Goal: Transaction & Acquisition: Purchase product/service

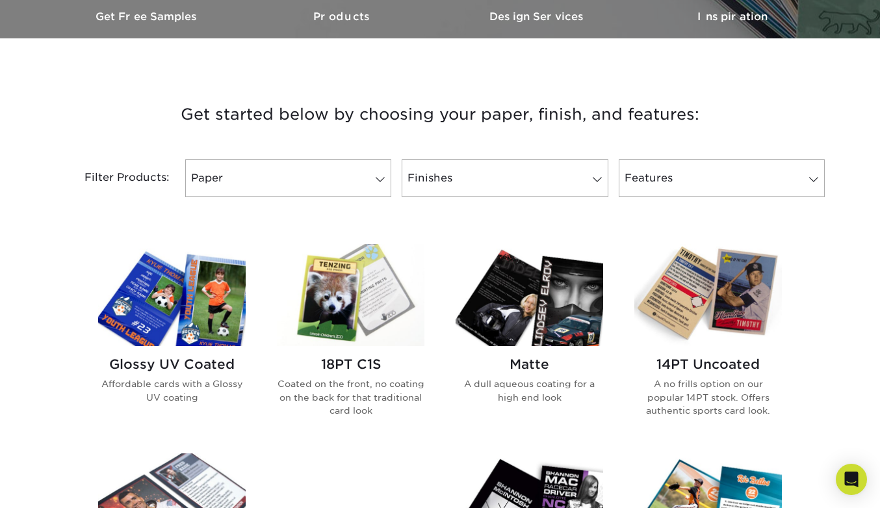
scroll to position [415, 0]
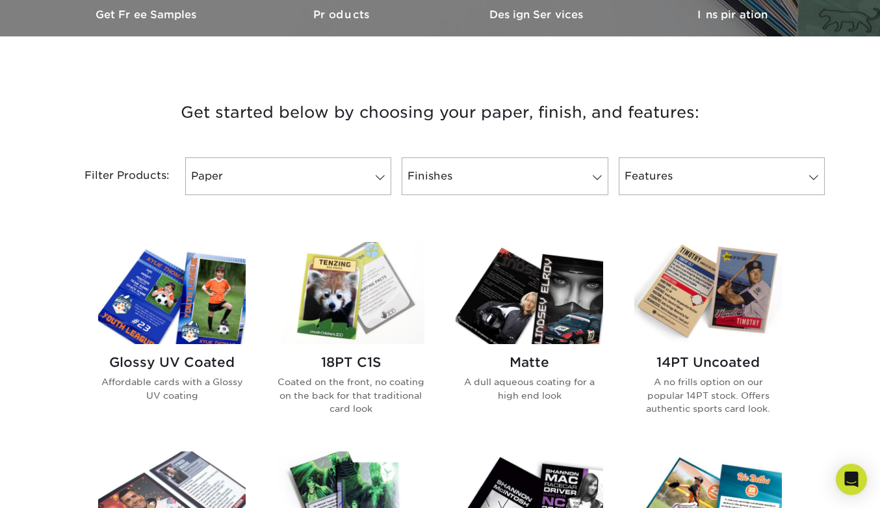
click at [325, 295] on img at bounding box center [351, 293] width 148 height 102
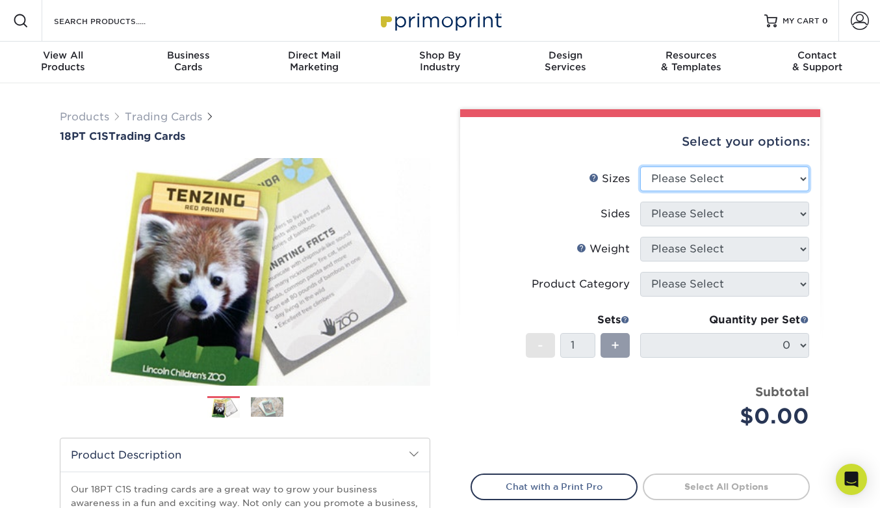
select select "2.50x3.50"
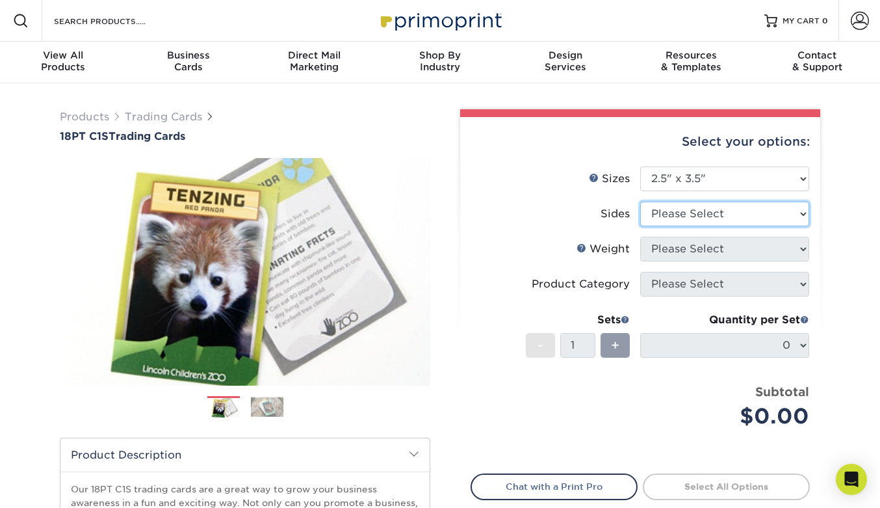
select select "13abbda7-1d64-4f25-8bb2-c179b224825d"
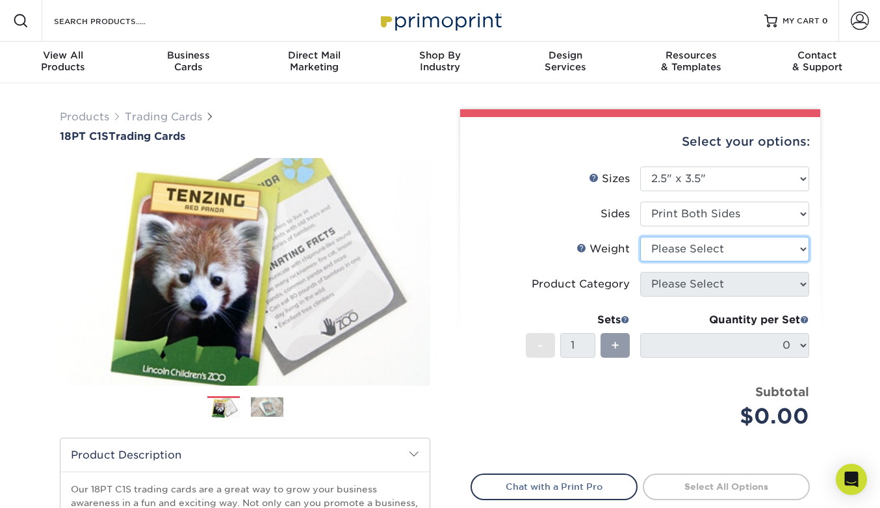
select select "18PTC1S"
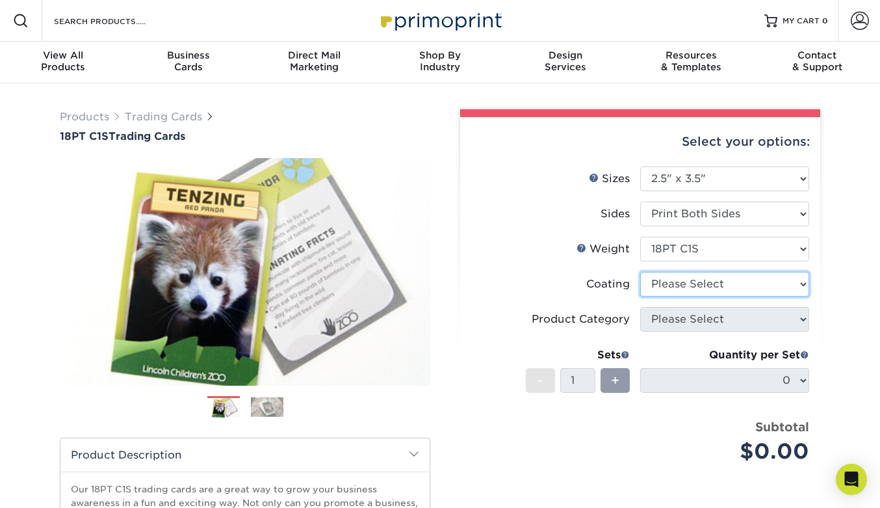
select select "1e8116af-acfc-44b1-83dc-8181aa338834"
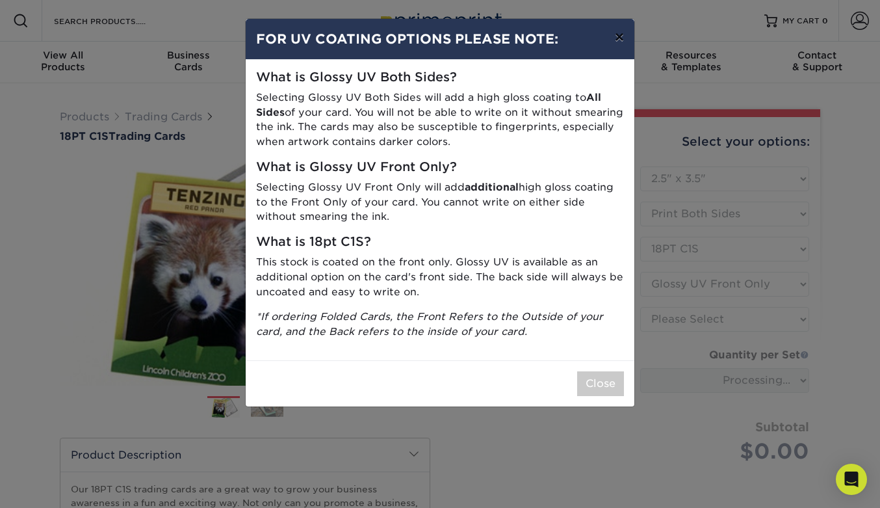
click at [618, 40] on button "×" at bounding box center [620, 37] width 30 height 36
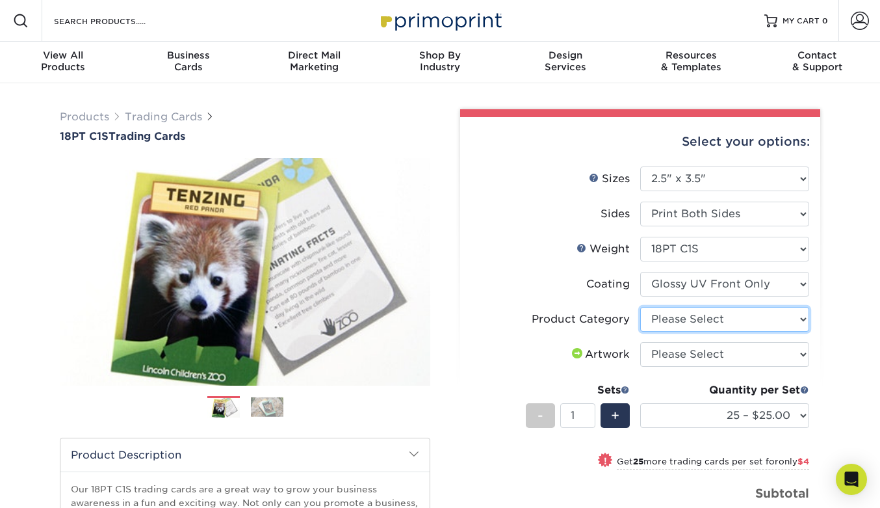
select select "c2f9bce9-36c2-409d-b101-c29d9d031e18"
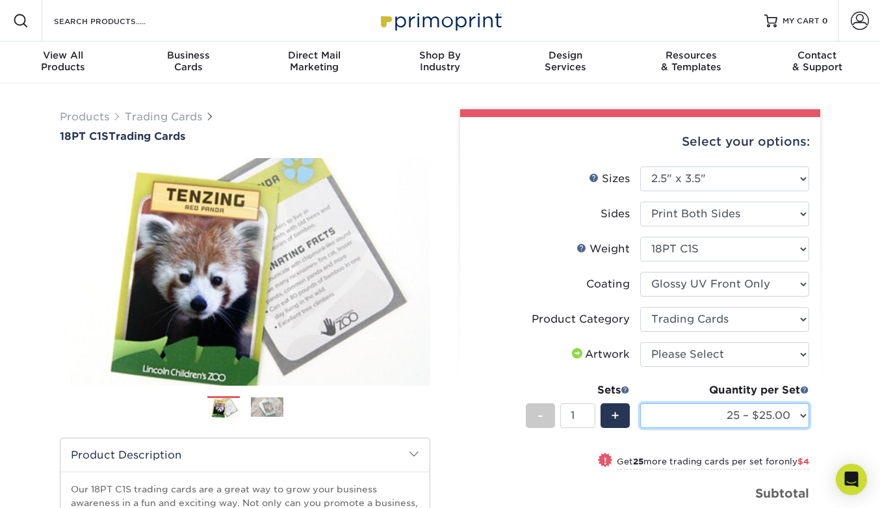
select select "100 – $41.00"
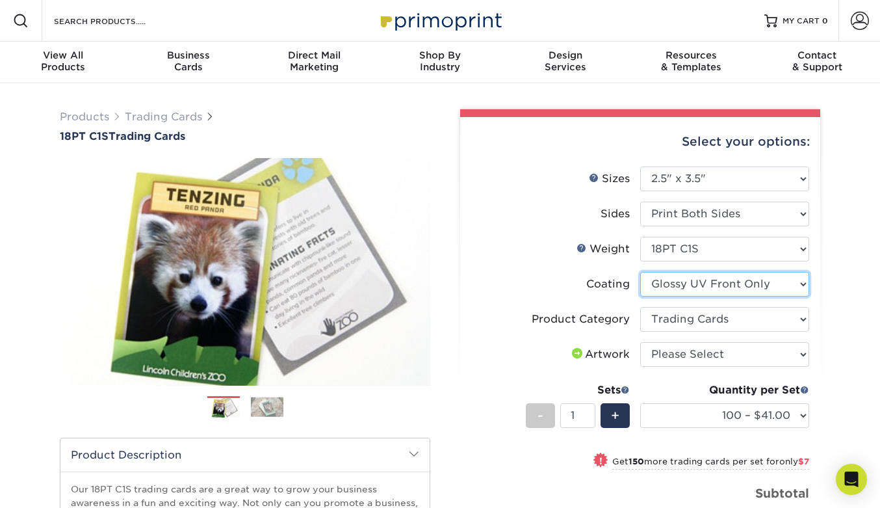
select select "-1"
select select
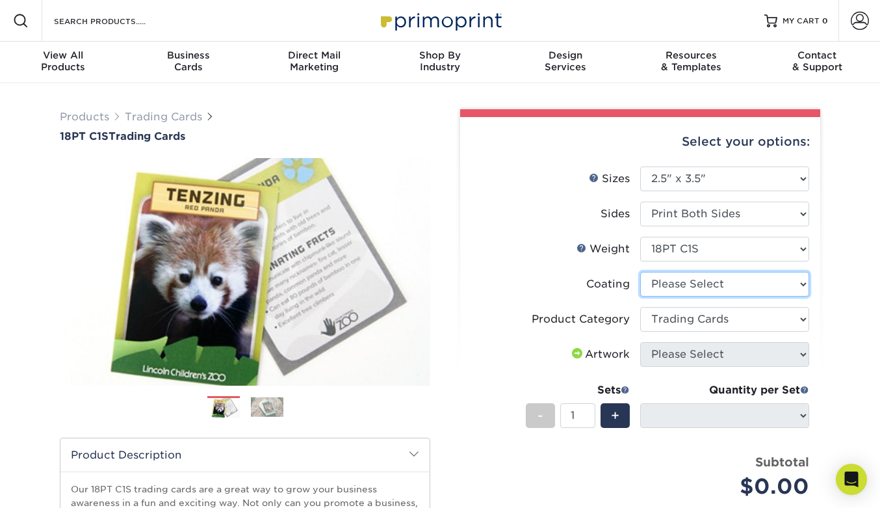
select select "1e8116af-acfc-44b1-83dc-8181aa338834"
select select "-1"
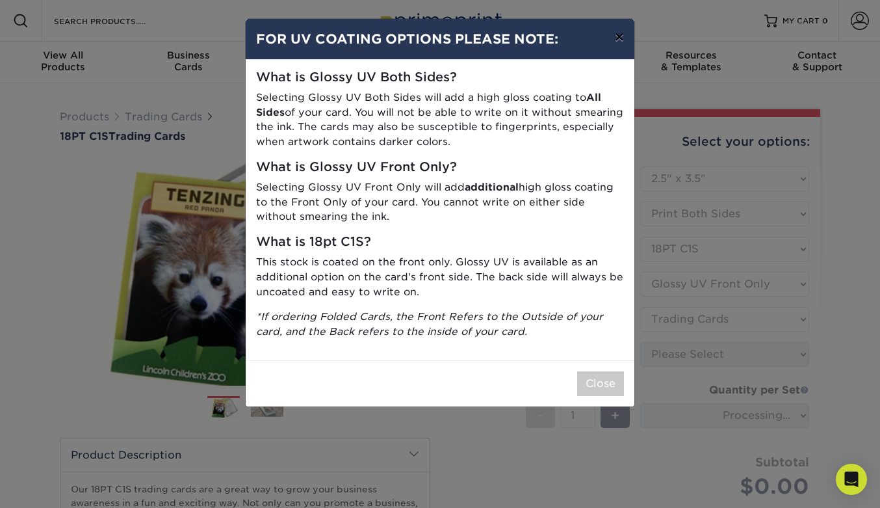
click at [618, 36] on button "×" at bounding box center [620, 37] width 30 height 36
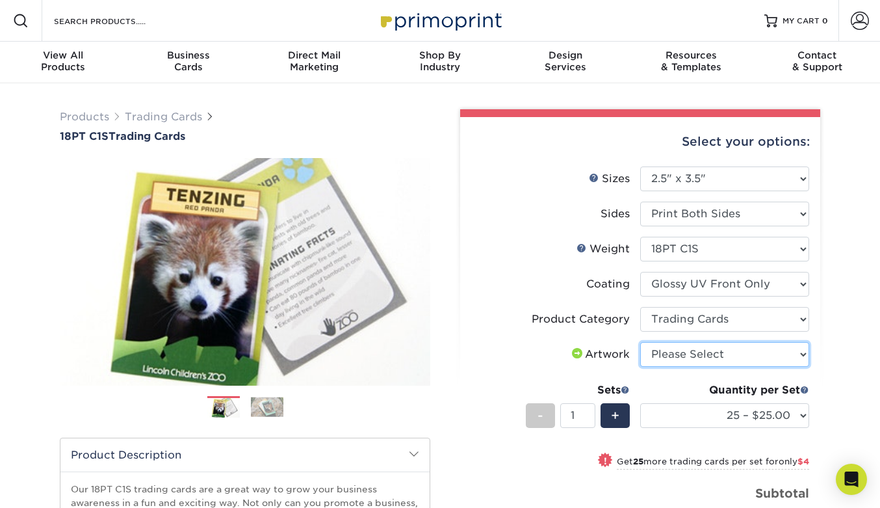
select select "upload"
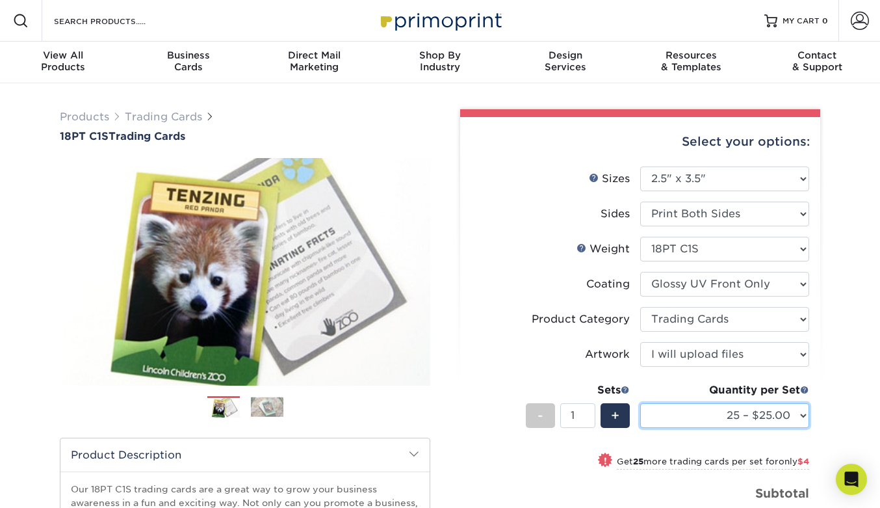
select select "100 – $41.00"
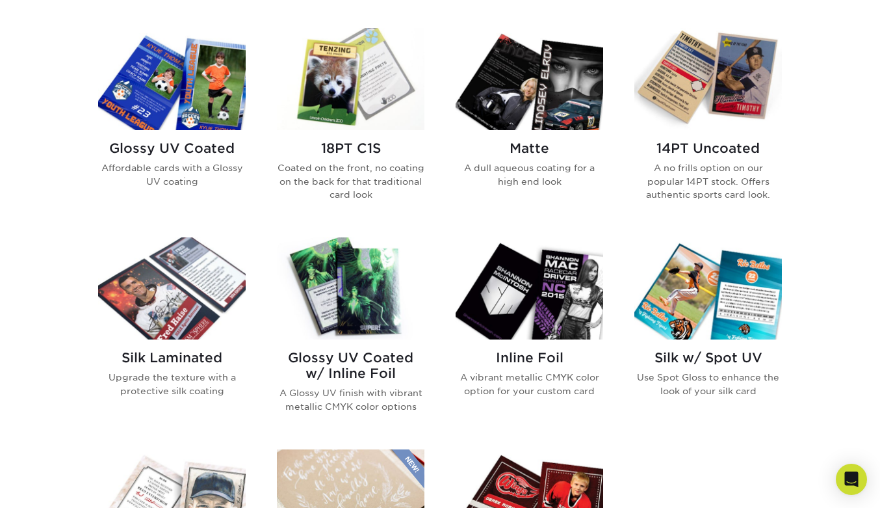
scroll to position [635, 0]
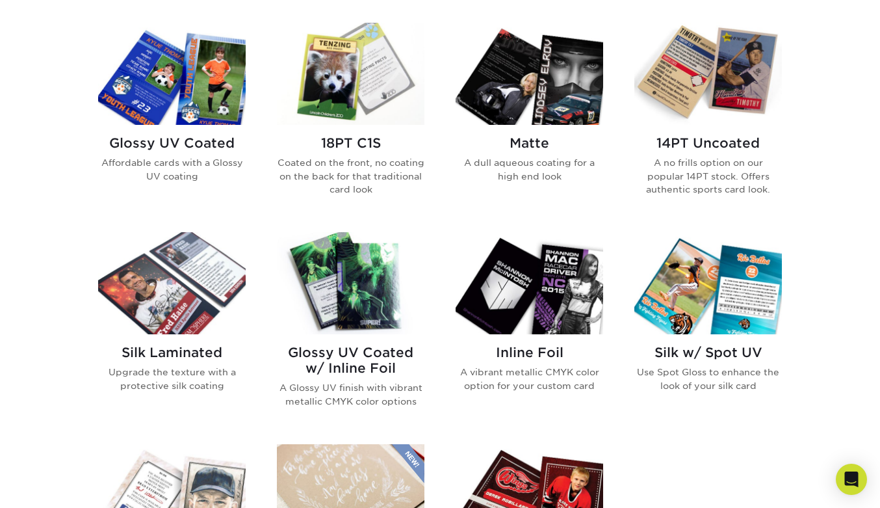
click at [183, 107] on img at bounding box center [172, 74] width 148 height 102
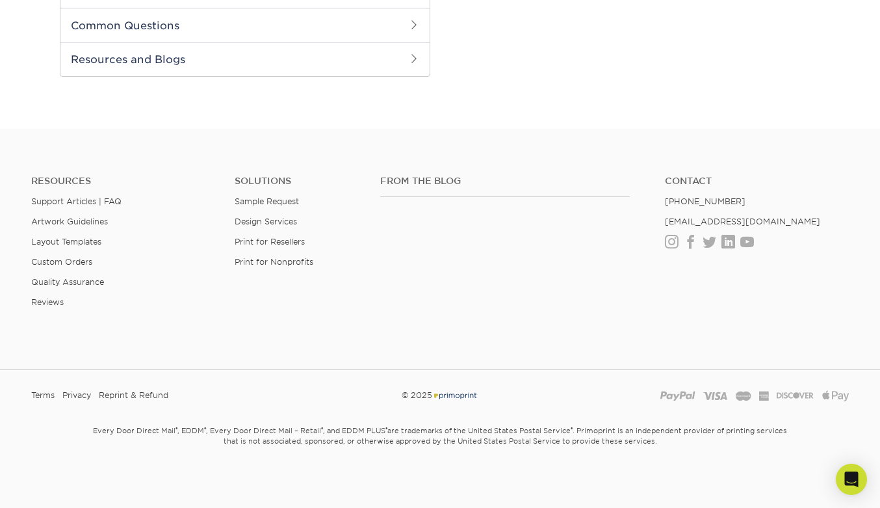
scroll to position [648, 0]
click at [92, 199] on link "Support Articles | FAQ" at bounding box center [76, 202] width 90 height 10
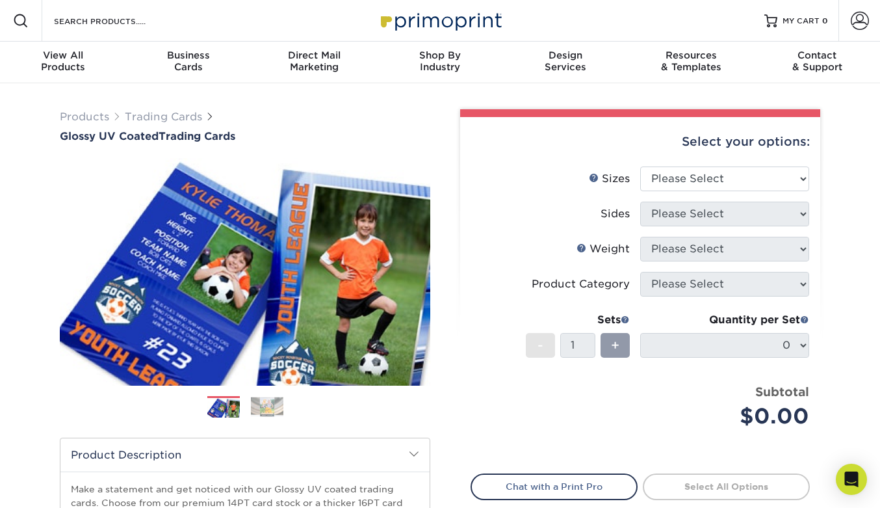
scroll to position [0, 0]
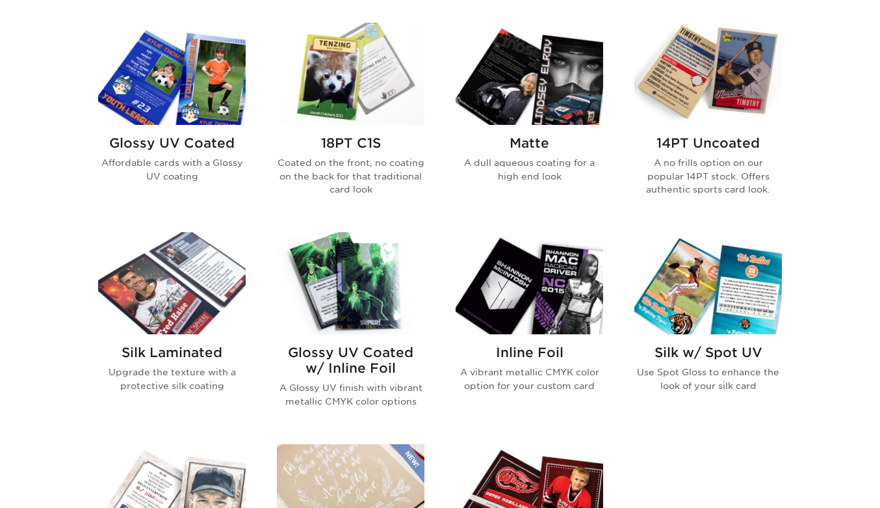
scroll to position [635, 0]
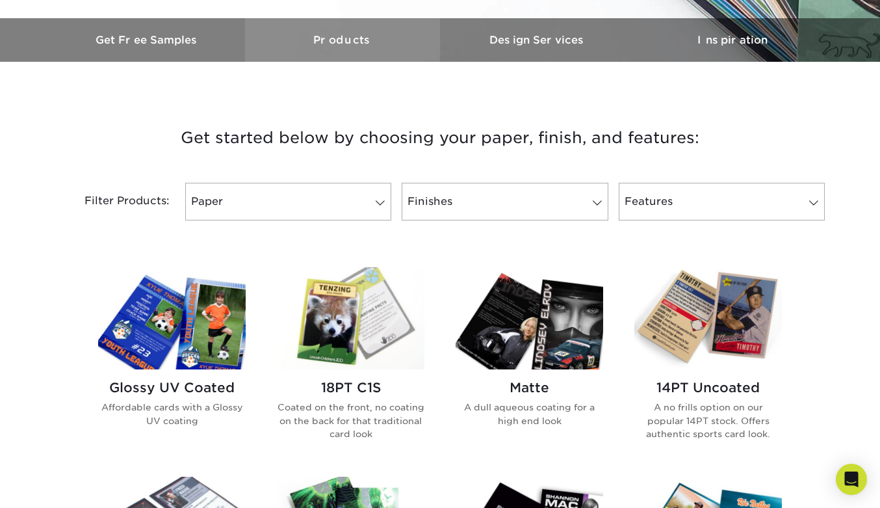
scroll to position [391, 0]
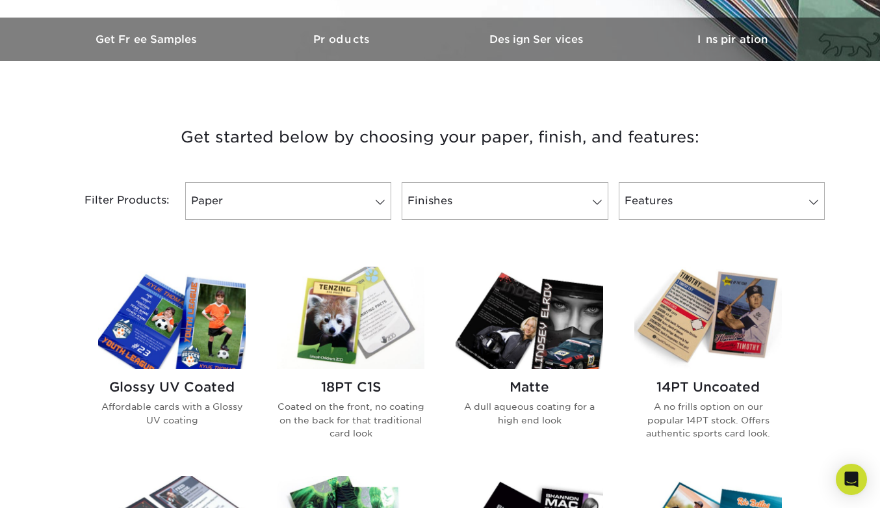
click at [235, 345] on img at bounding box center [172, 318] width 148 height 102
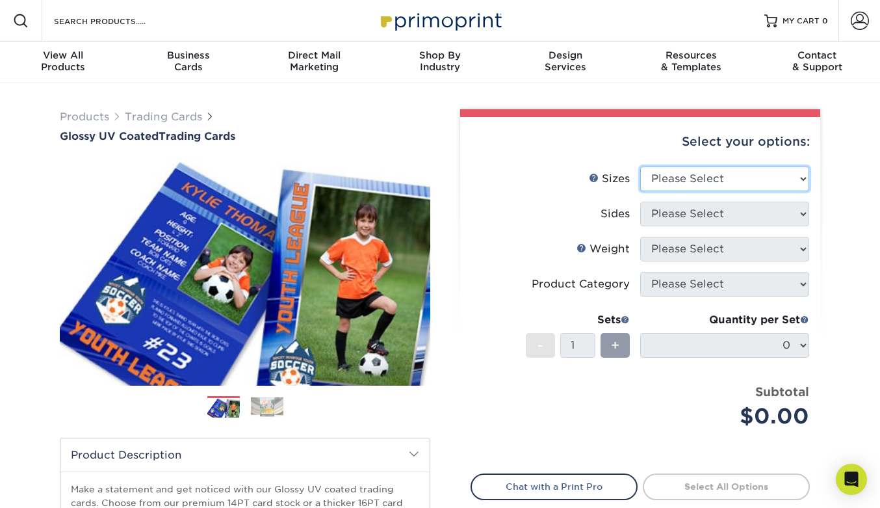
select select "2.50x3.50"
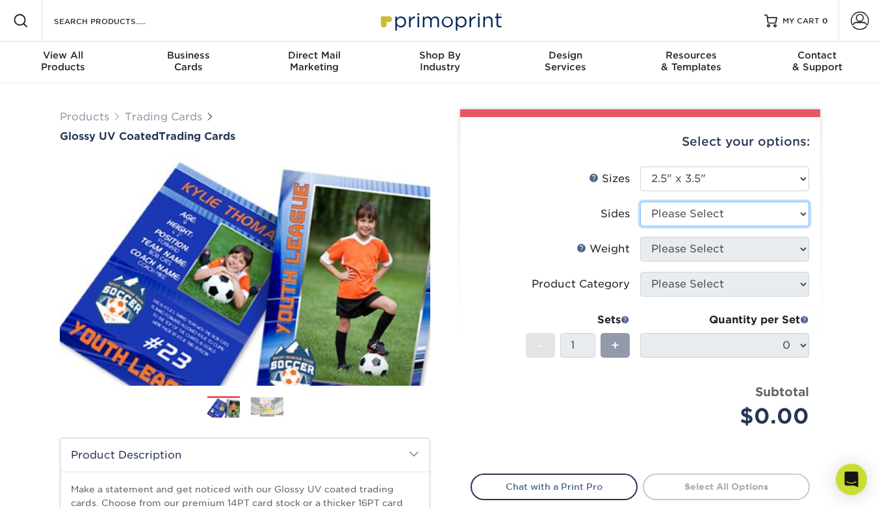
select select "13abbda7-1d64-4f25-8bb2-c179b224825d"
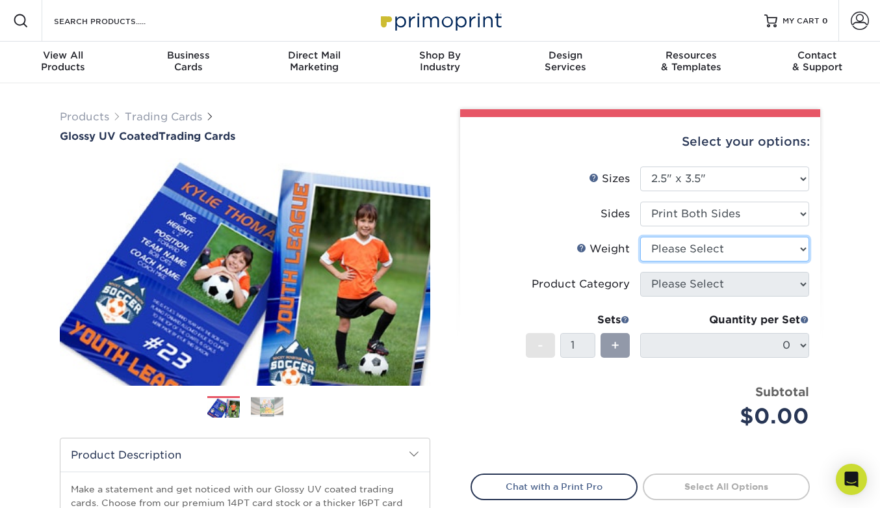
select select "18PTC1S"
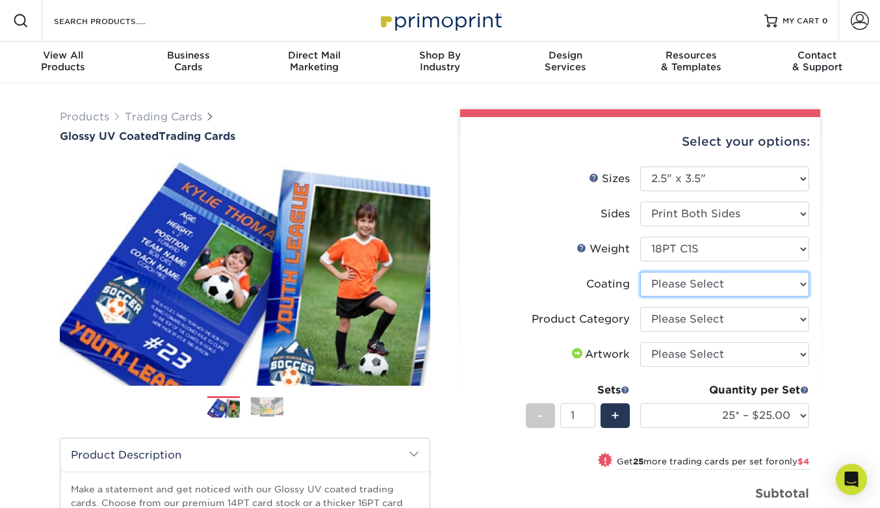
select select "1e8116af-acfc-44b1-83dc-8181aa338834"
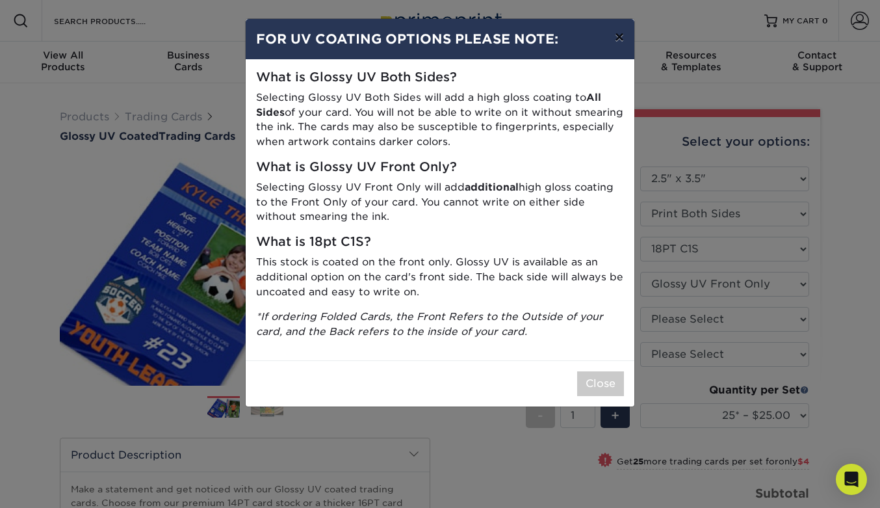
click at [622, 34] on button "×" at bounding box center [620, 37] width 30 height 36
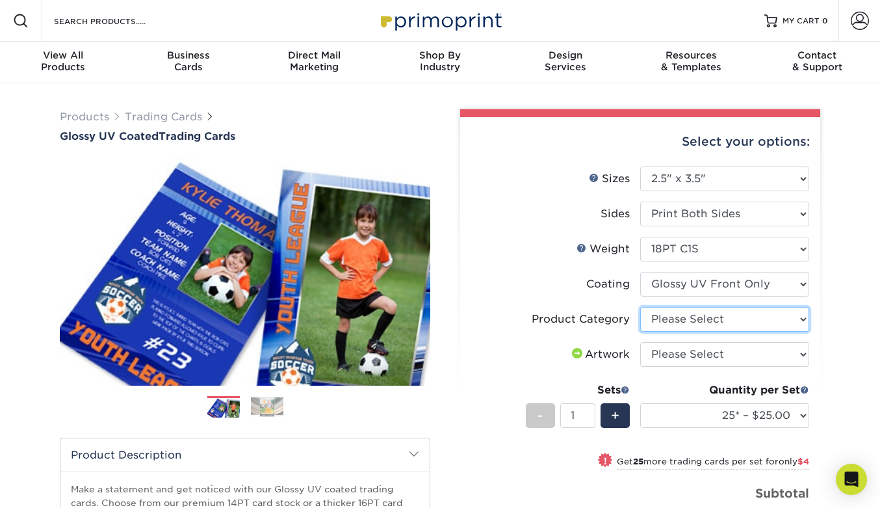
select select "c2f9bce9-36c2-409d-b101-c29d9d031e18"
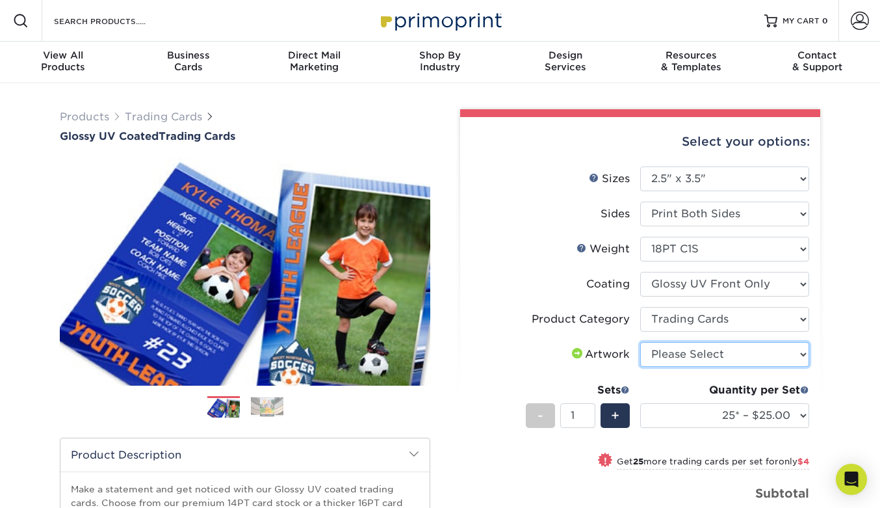
select select "upload"
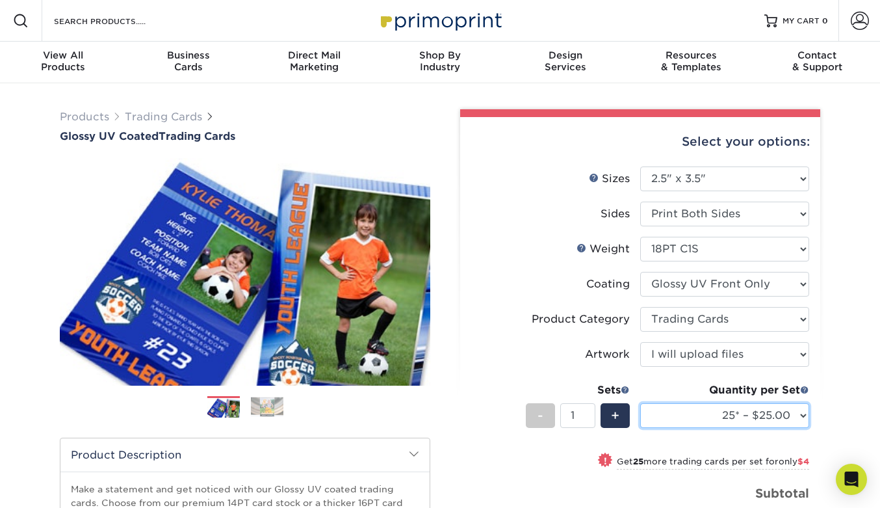
select select "100* – $41.00"
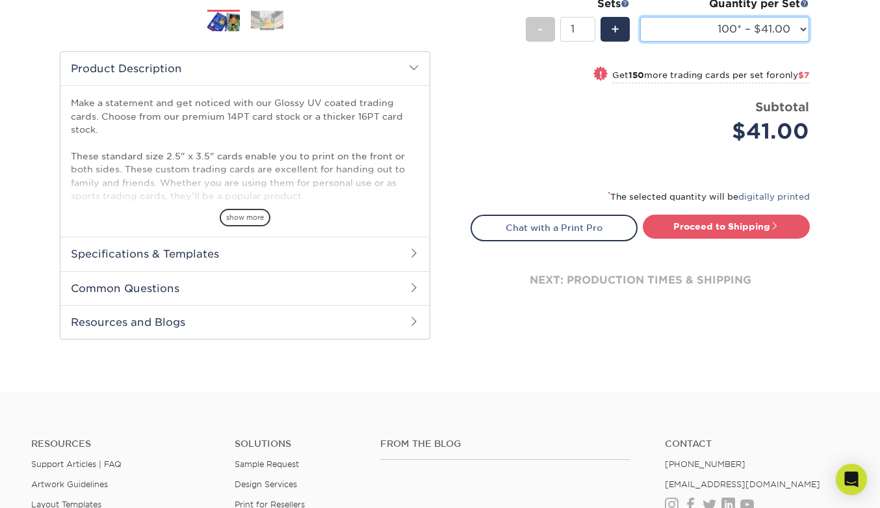
scroll to position [386, 0]
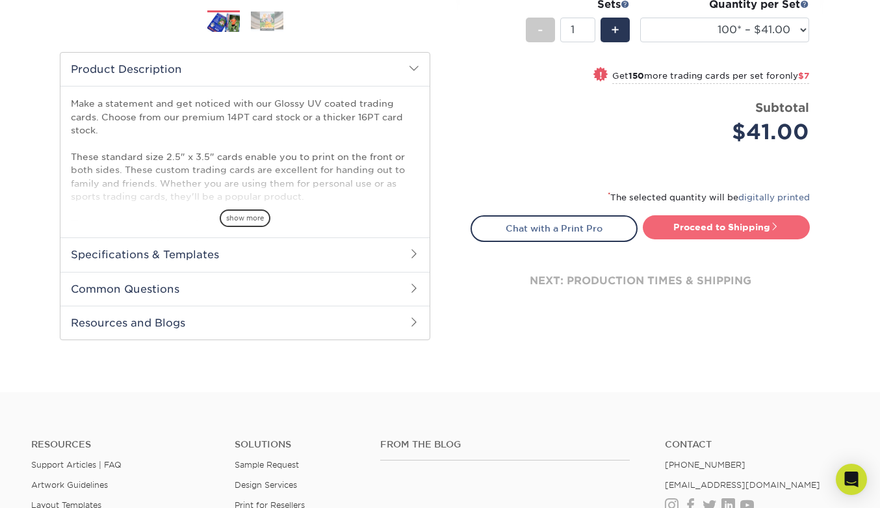
click at [736, 230] on link "Proceed to Shipping" at bounding box center [726, 226] width 167 height 23
type input "Set 1"
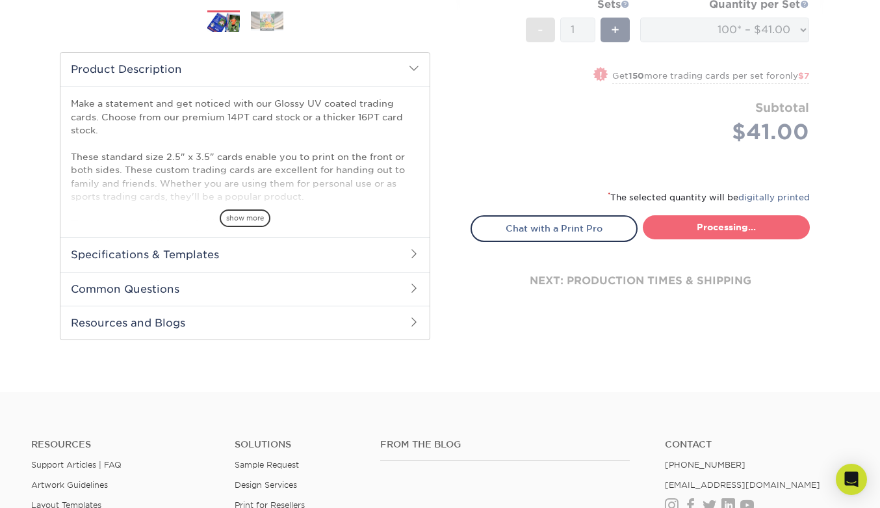
select select "112ffa23-9d02-4f11-8dd7-e63311db5207"
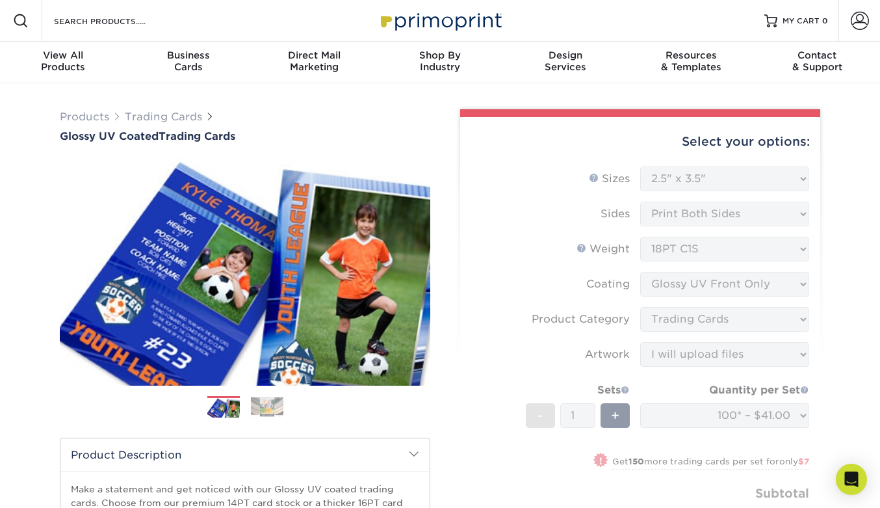
scroll to position [0, 0]
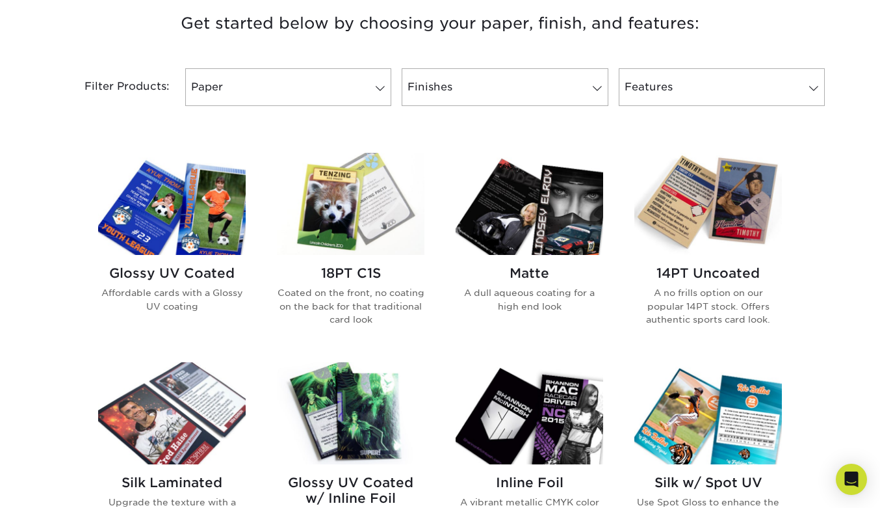
scroll to position [486, 0]
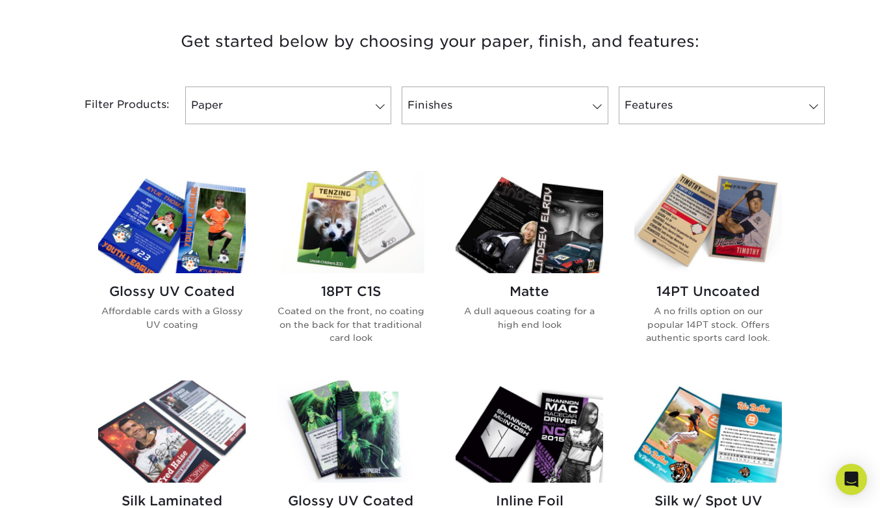
click at [149, 224] on img at bounding box center [172, 222] width 148 height 102
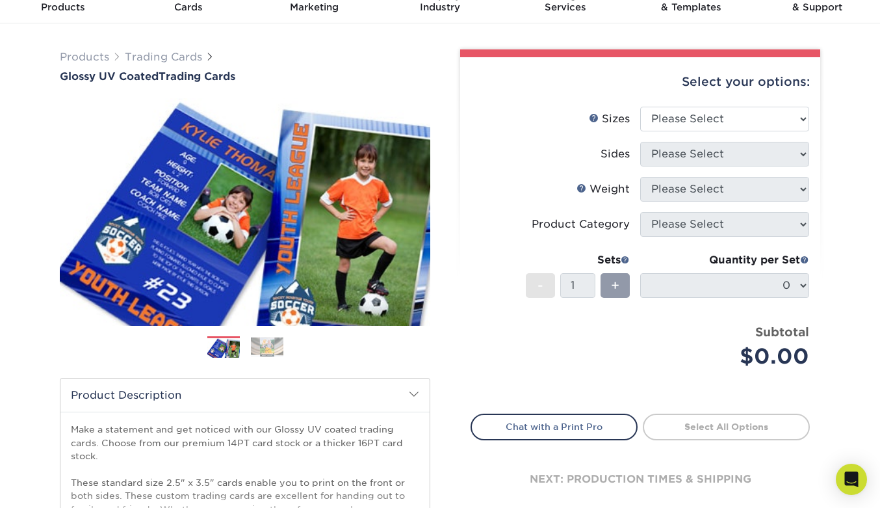
scroll to position [52, 0]
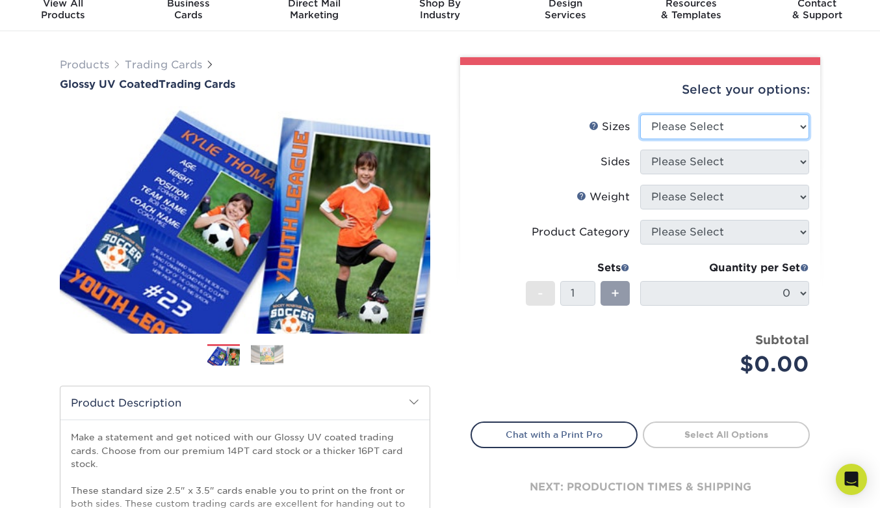
select select "2.50x3.50"
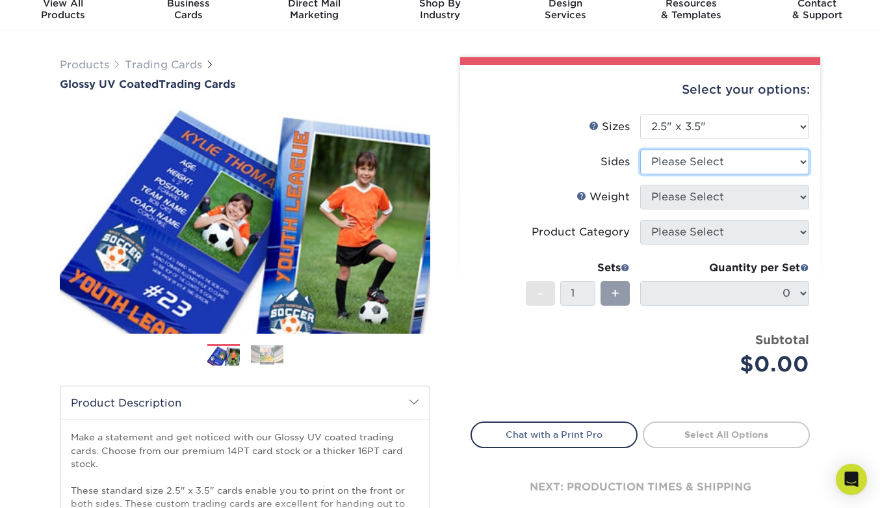
select select "13abbda7-1d64-4f25-8bb2-c179b224825d"
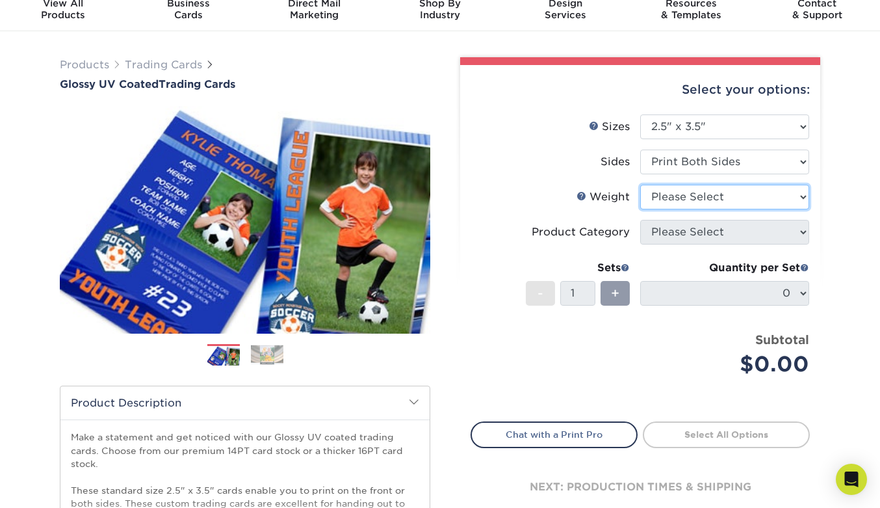
select select "18PTC1S"
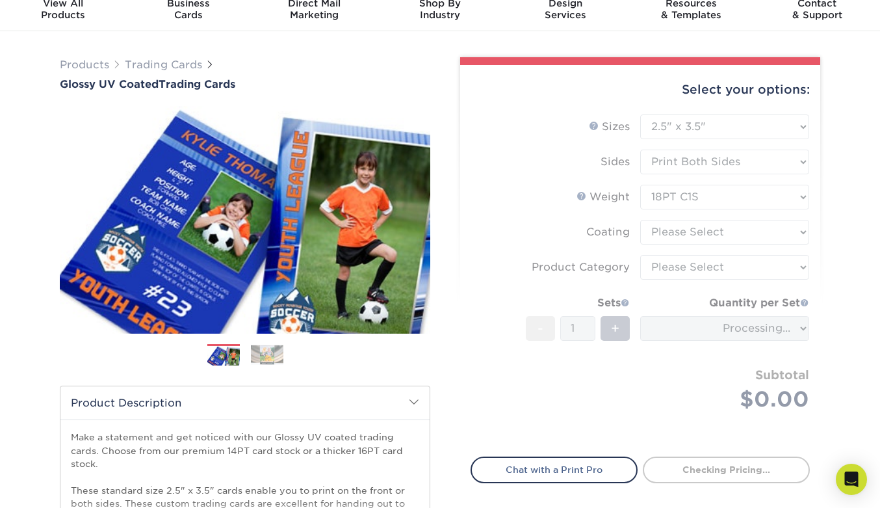
click at [681, 230] on form "Sizes Help Sizes Please Select 2.5" x 3.5" Sides Please Select 16PT - 1" at bounding box center [640, 277] width 339 height 327
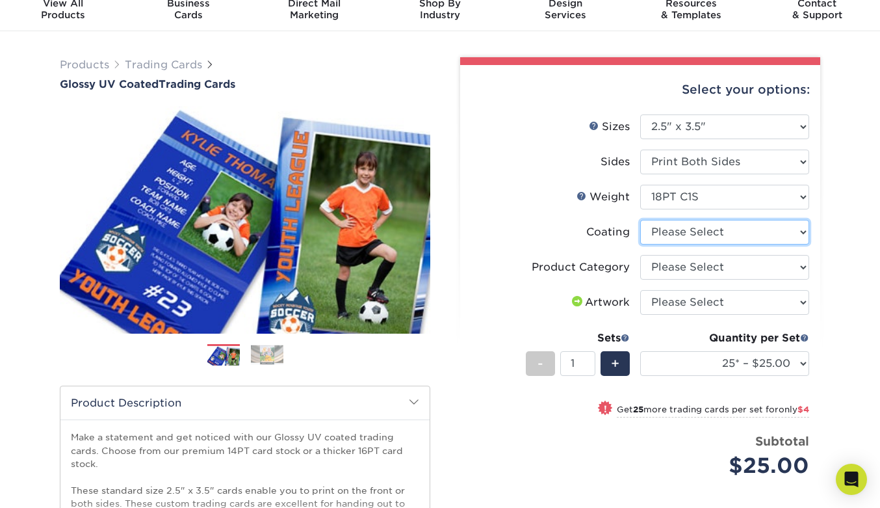
select select "1e8116af-acfc-44b1-83dc-8181aa338834"
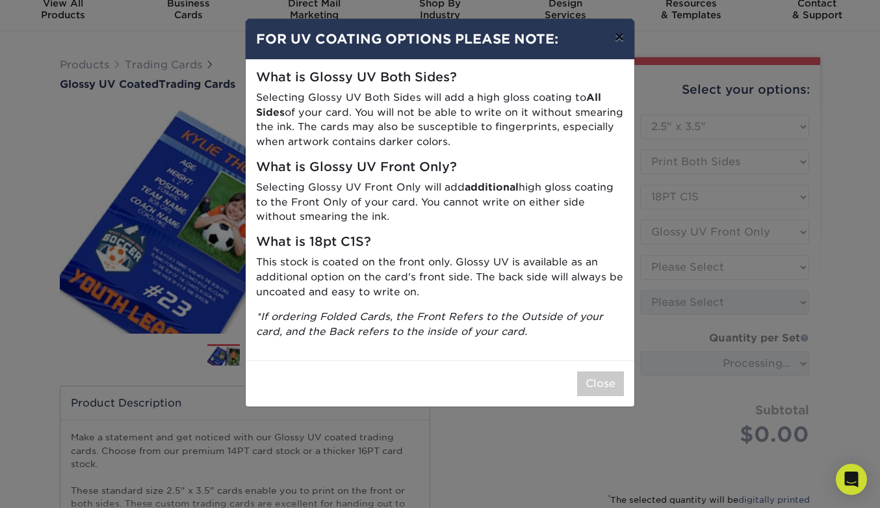
click at [618, 40] on button "×" at bounding box center [620, 37] width 30 height 36
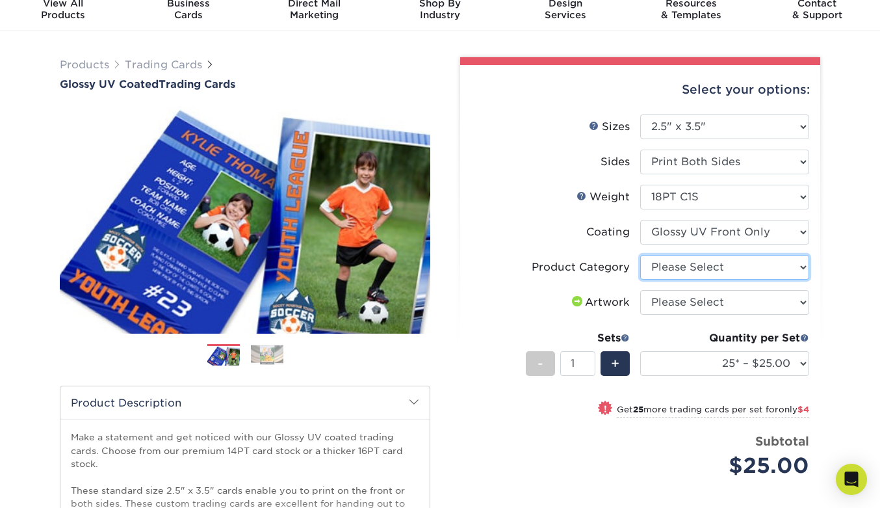
select select "c2f9bce9-36c2-409d-b101-c29d9d031e18"
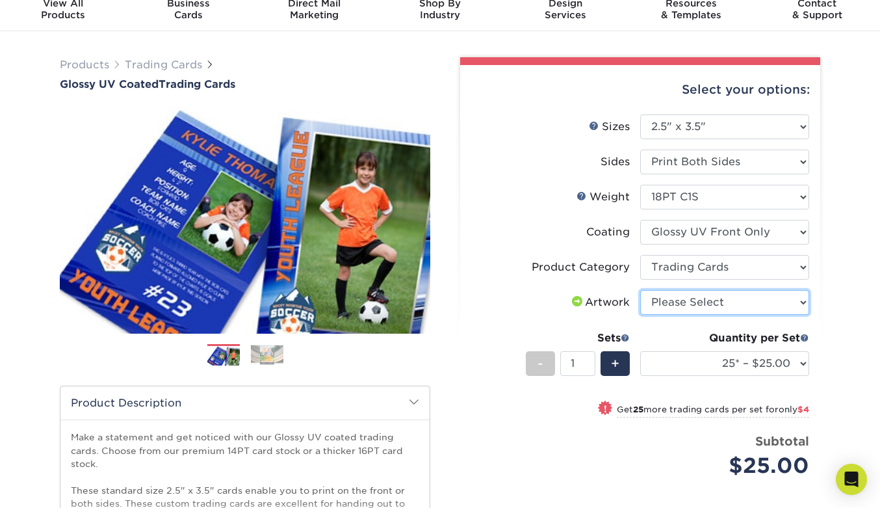
select select "upload"
